Goal: Task Accomplishment & Management: Use online tool/utility

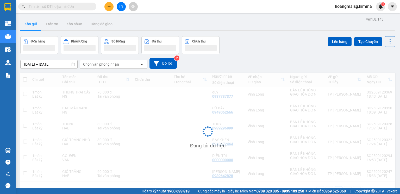
click at [113, 8] on div at bounding box center [121, 6] width 39 height 9
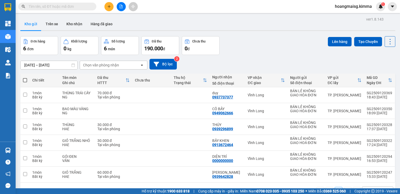
click at [110, 8] on icon "plus" at bounding box center [109, 7] width 4 height 4
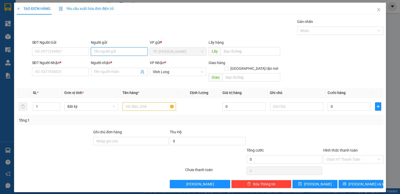
click at [105, 53] on input "Người gửi" at bounding box center [119, 51] width 57 height 8
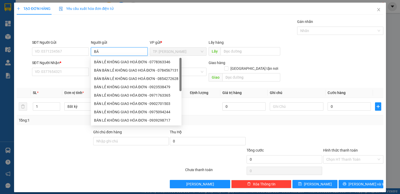
type input "BÁN"
drag, startPoint x: 110, startPoint y: 65, endPoint x: 106, endPoint y: 62, distance: 4.1
click at [110, 63] on div "BÁN LẺ KHÔNG GIAO HOÁ ĐƠN - 0778363346" at bounding box center [136, 62] width 91 height 8
type input "0778363346"
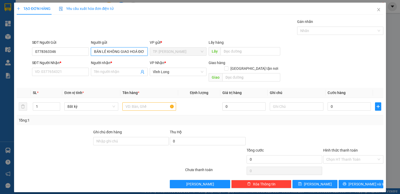
type input "BÁN LẺ KHÔNG GIAO HOÁ ĐƠN"
drag, startPoint x: 67, startPoint y: 41, endPoint x: 66, endPoint y: 53, distance: 11.5
click at [64, 49] on div "SĐT Người Gửi 0778363346" at bounding box center [60, 49] width 57 height 18
drag, startPoint x: 63, startPoint y: 54, endPoint x: 0, endPoint y: 52, distance: 62.7
click at [0, 53] on div "TẠO ĐƠN HÀNG Yêu cầu xuất hóa đơn điện tử Transit Pickup Surcharge Ids Transit …" at bounding box center [200, 97] width 400 height 194
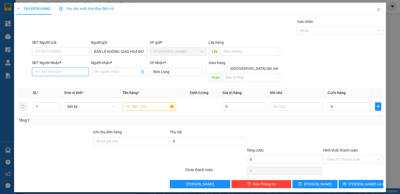
click at [45, 70] on input "SĐT Người Nhận *" at bounding box center [60, 72] width 57 height 8
click at [63, 85] on div "0359985960 - [PERSON_NAME]" at bounding box center [60, 82] width 51 height 6
type input "0359985960"
type input "[PERSON_NAME]"
checkbox input "true"
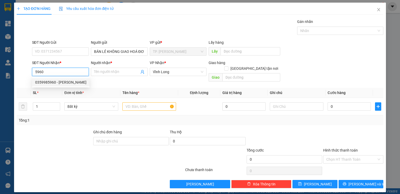
type input "XUYÊN Á"
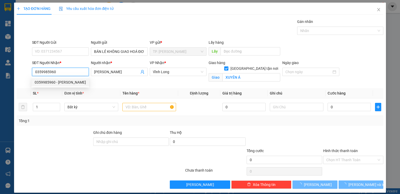
type input "0359985960"
click at [106, 136] on div "Ghi chú đơn hàng" at bounding box center [130, 134] width 75 height 8
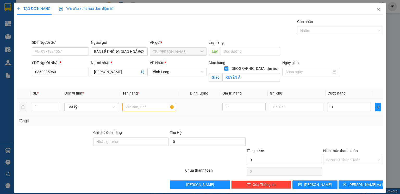
click at [135, 111] on div at bounding box center [149, 107] width 54 height 10
click at [139, 110] on input "text" at bounding box center [149, 107] width 54 height 8
type input "THÙNG MUS"
type input "QUYEN"
type input "7"
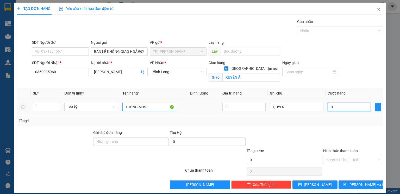
type input "7"
type input "70"
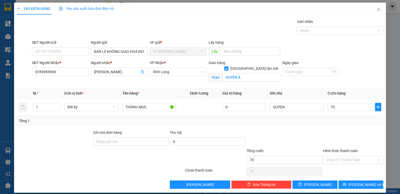
type input "70.000"
click at [326, 132] on div at bounding box center [353, 139] width 61 height 18
click at [328, 160] on input "Hình thức thanh toán" at bounding box center [351, 160] width 50 height 8
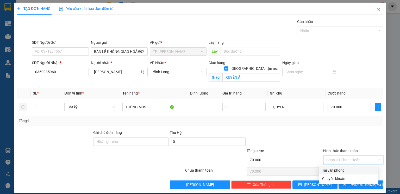
drag, startPoint x: 326, startPoint y: 168, endPoint x: 338, endPoint y: 177, distance: 15.2
click at [325, 169] on div "Tại văn phòng" at bounding box center [348, 170] width 53 height 6
type input "0"
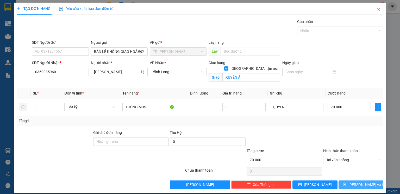
click at [346, 184] on icon "printer" at bounding box center [344, 184] width 3 height 3
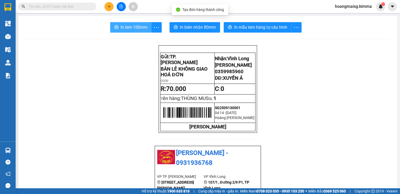
drag, startPoint x: 112, startPoint y: 18, endPoint x: 117, endPoint y: 25, distance: 8.8
click at [117, 26] on button "In tem 100mm" at bounding box center [130, 27] width 41 height 10
click at [121, 27] on span "In tem 100mm" at bounding box center [134, 27] width 27 height 7
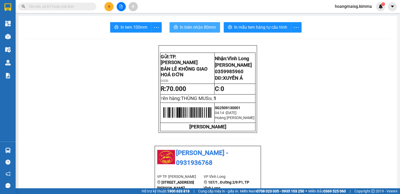
click at [180, 25] on span "In biên nhận 80mm" at bounding box center [198, 27] width 36 height 7
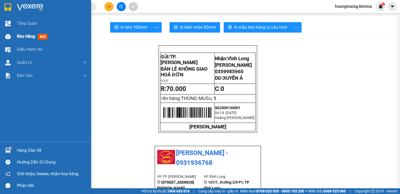
click at [5, 36] on div at bounding box center [7, 36] width 9 height 9
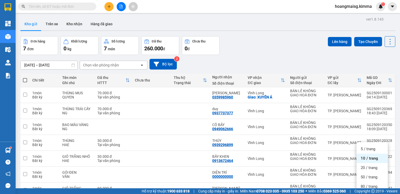
click at [369, 191] on div "100 / trang" at bounding box center [371, 195] width 31 height 9
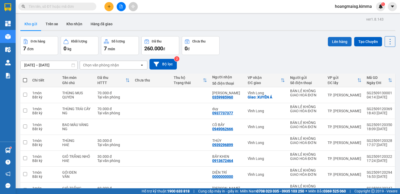
click at [334, 41] on button "Lên hàng" at bounding box center [340, 41] width 24 height 9
click at [25, 81] on span at bounding box center [25, 80] width 4 height 4
click at [25, 78] on input "checkbox" at bounding box center [25, 78] width 0 height 0
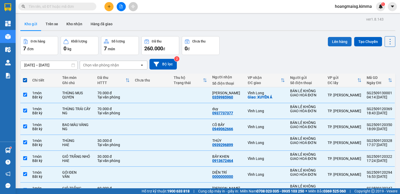
click at [340, 42] on button "Lên hàng" at bounding box center [340, 41] width 24 height 9
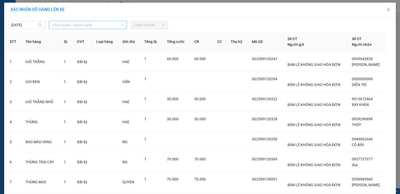
click at [99, 28] on span "Chọn tuyến - nhóm tuyến" at bounding box center [88, 25] width 72 height 8
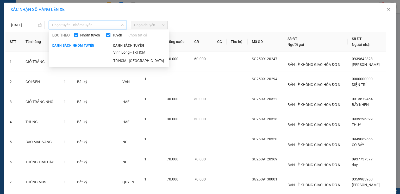
click at [99, 28] on span "Chọn tuyến - nhóm tuyến" at bounding box center [88, 25] width 72 height 8
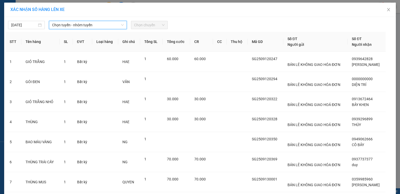
click at [142, 24] on span "Chọn chuyến" at bounding box center [149, 25] width 30 height 8
click at [94, 26] on span "Chọn tuyến - nhóm tuyến" at bounding box center [88, 25] width 72 height 8
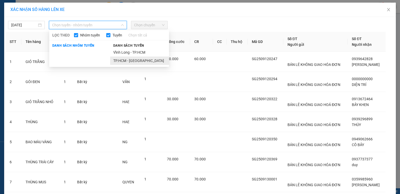
click at [122, 60] on li "TP.HCM - [GEOGRAPHIC_DATA]" at bounding box center [139, 60] width 59 height 8
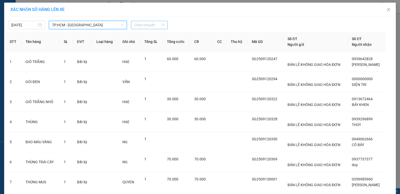
click at [146, 28] on span "Chọn chuyến" at bounding box center [149, 25] width 30 height 8
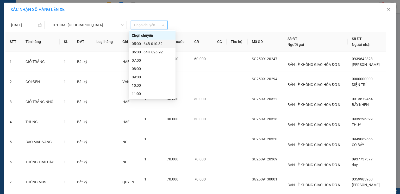
click at [144, 44] on div "05:00 - 64B-010.32" at bounding box center [152, 44] width 41 height 6
